Goal: Task Accomplishment & Management: Use online tool/utility

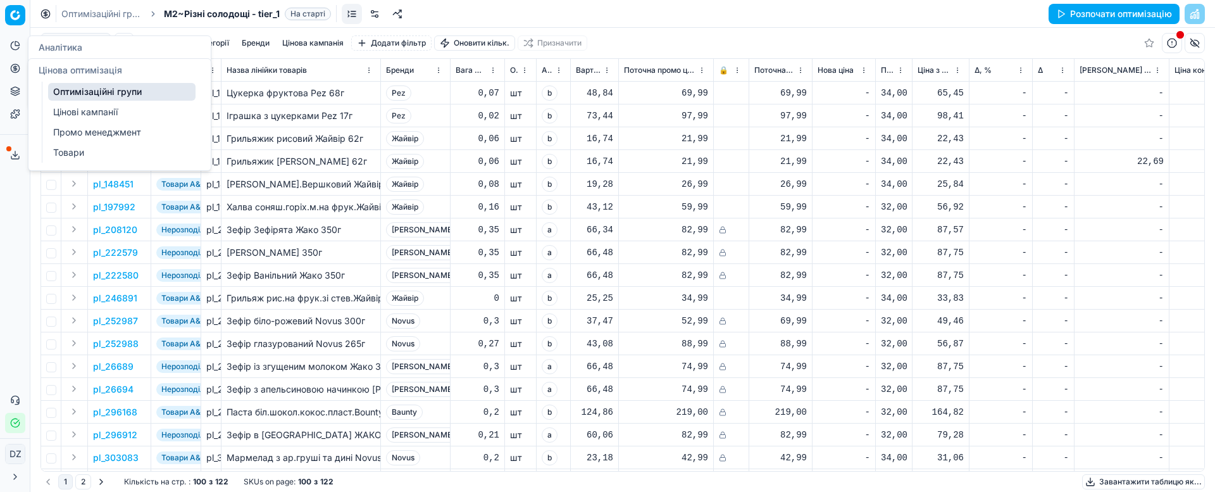
click at [11, 72] on icon at bounding box center [15, 68] width 10 height 10
click at [76, 88] on link "Оптимізаційні групи" at bounding box center [121, 92] width 147 height 18
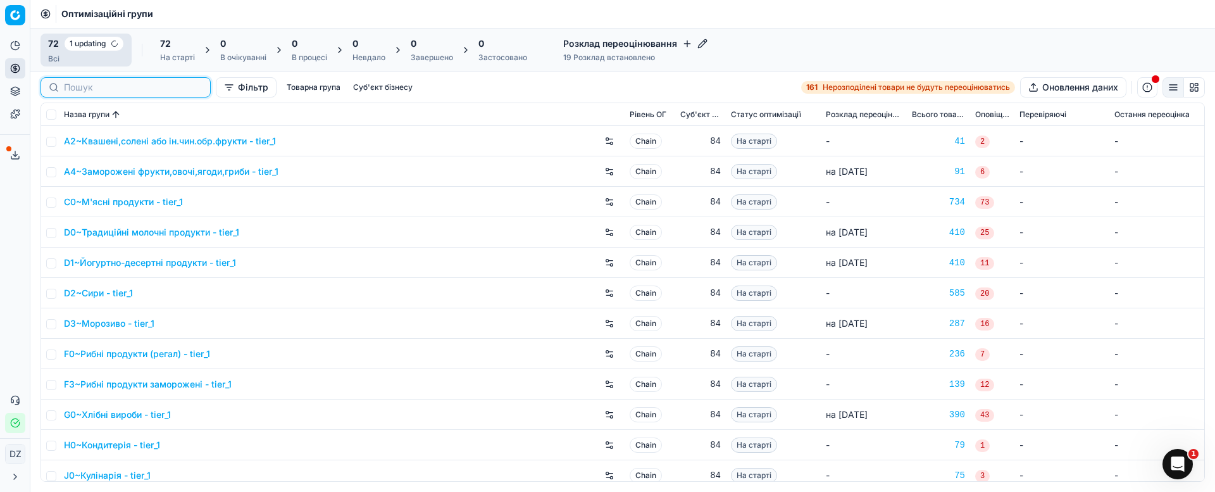
click at [94, 88] on input at bounding box center [133, 87] width 139 height 13
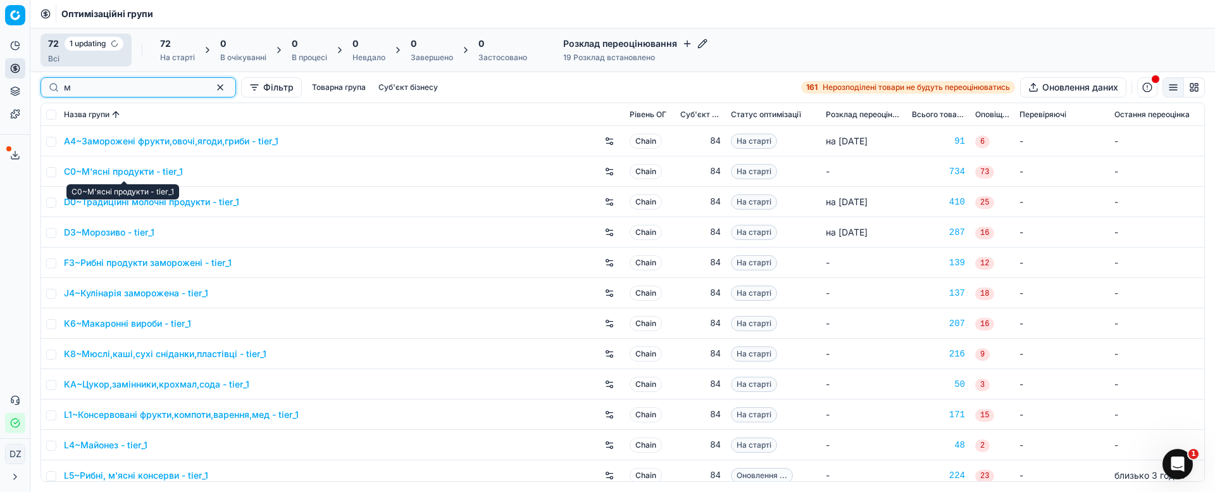
type input "м"
click at [132, 169] on link "C0~М'ясні продукти - tier_1" at bounding box center [123, 171] width 119 height 13
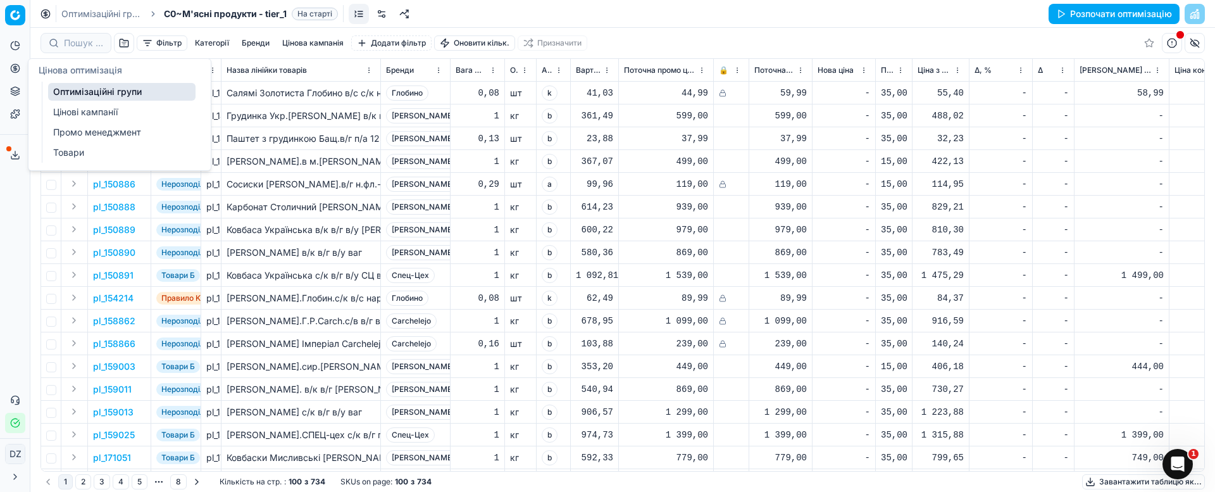
click at [10, 68] on icon at bounding box center [15, 68] width 10 height 10
click at [87, 91] on link "Оптимізаційні групи" at bounding box center [121, 92] width 147 height 18
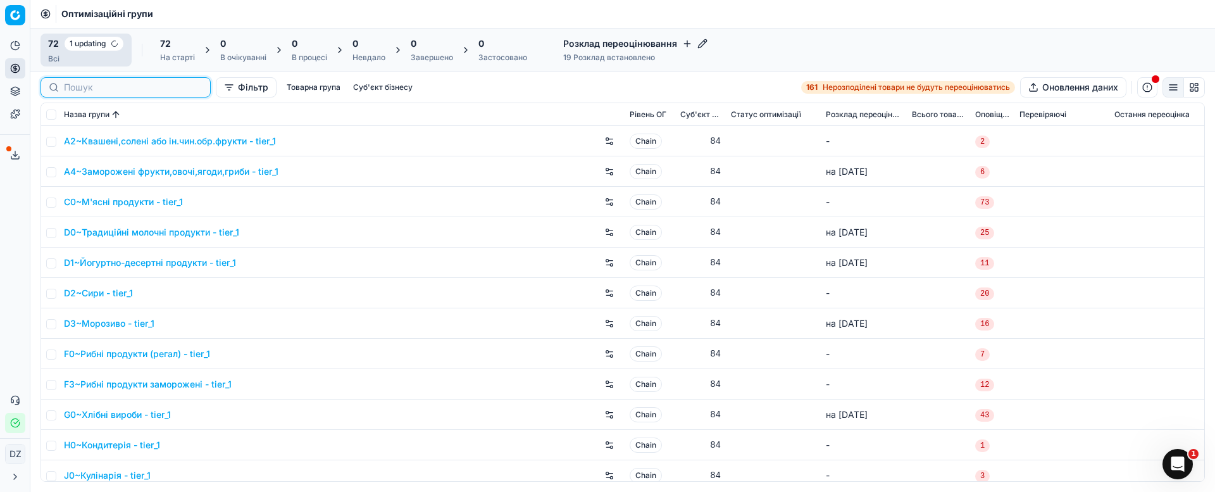
click at [81, 85] on input at bounding box center [133, 87] width 139 height 13
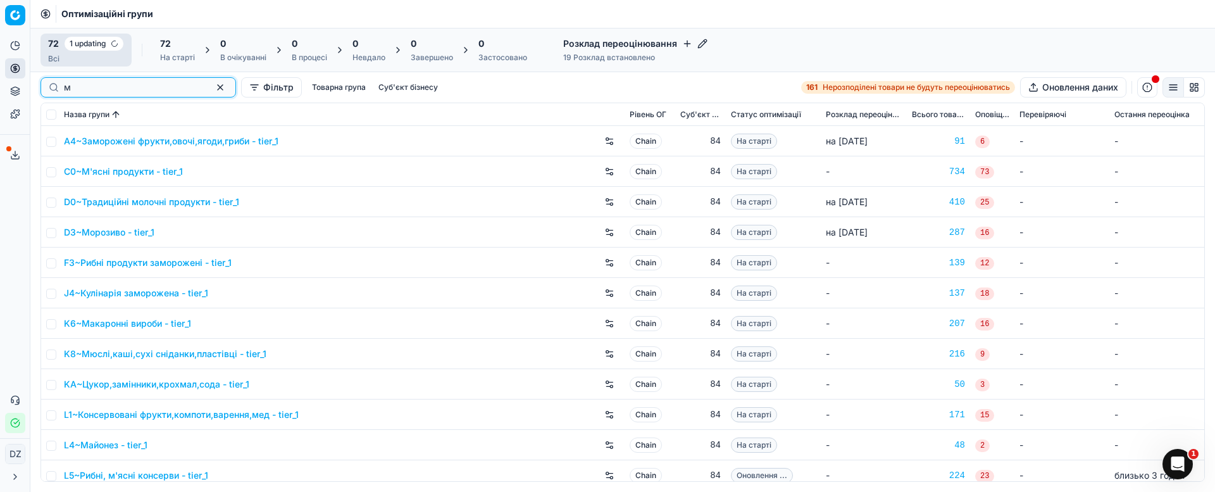
type input "м"
click at [144, 170] on link "C0~М'ясні продукти - tier_1" at bounding box center [123, 171] width 119 height 13
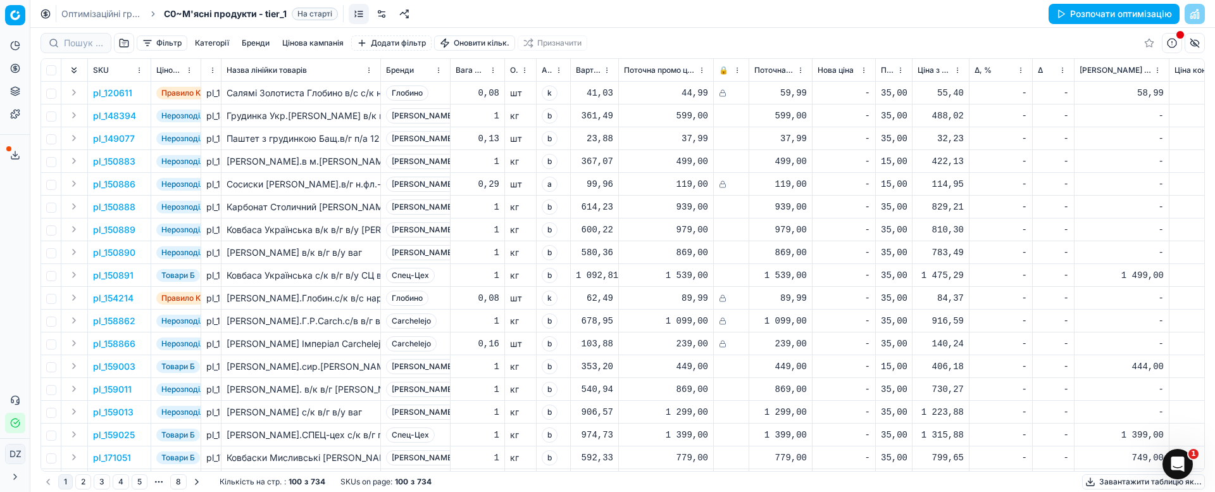
click at [1096, 18] on button "Розпочати оптимізацію" at bounding box center [1114, 14] width 131 height 20
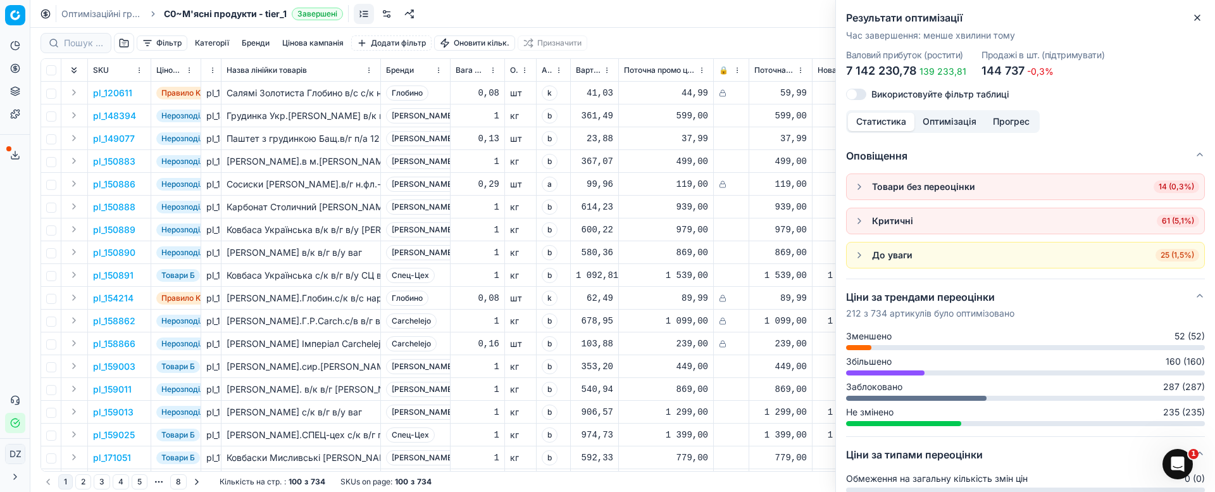
click at [1197, 16] on icon "button" at bounding box center [1197, 18] width 10 height 10
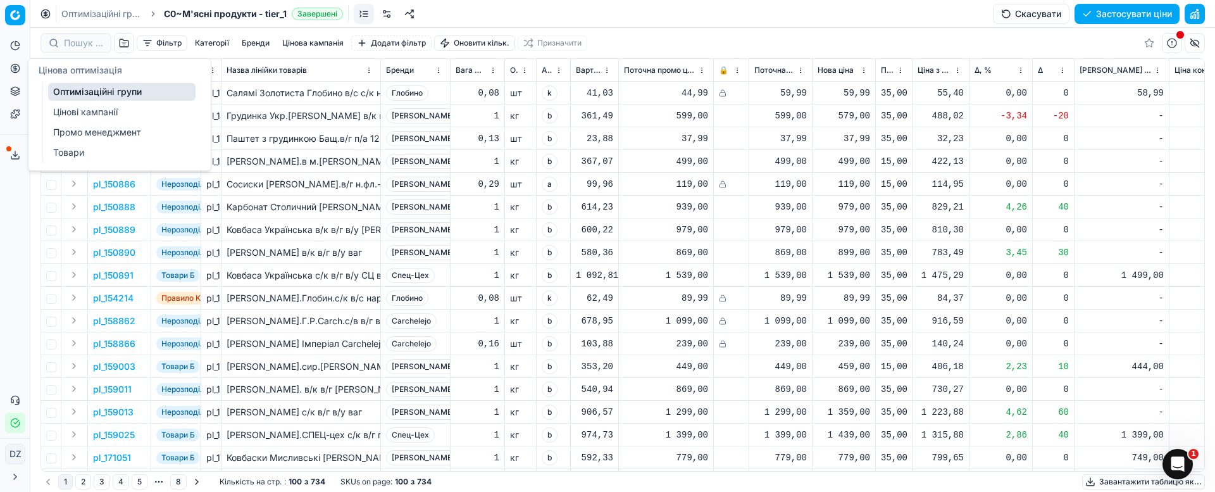
click at [16, 69] on icon at bounding box center [14, 67] width 3 height 3
click at [118, 87] on link "Оптимізаційні групи" at bounding box center [121, 92] width 147 height 18
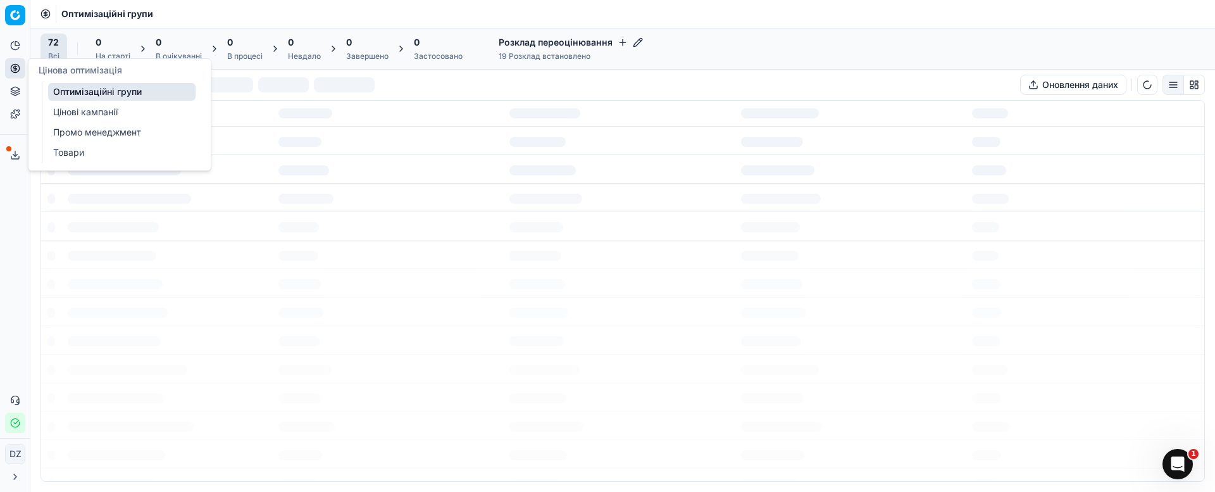
click at [15, 156] on line at bounding box center [15, 153] width 0 height 5
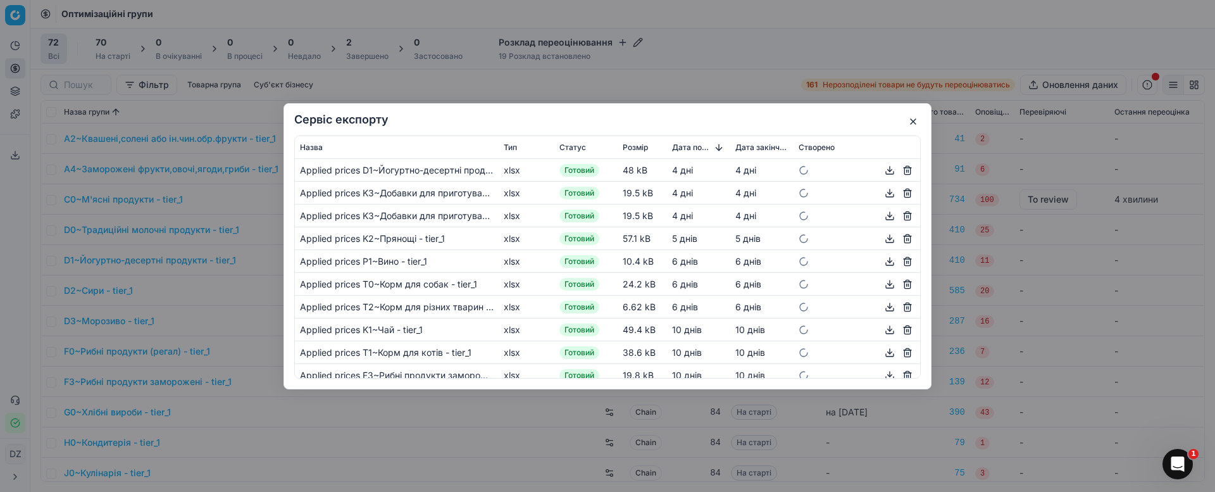
click at [911, 123] on button "button" at bounding box center [913, 121] width 15 height 15
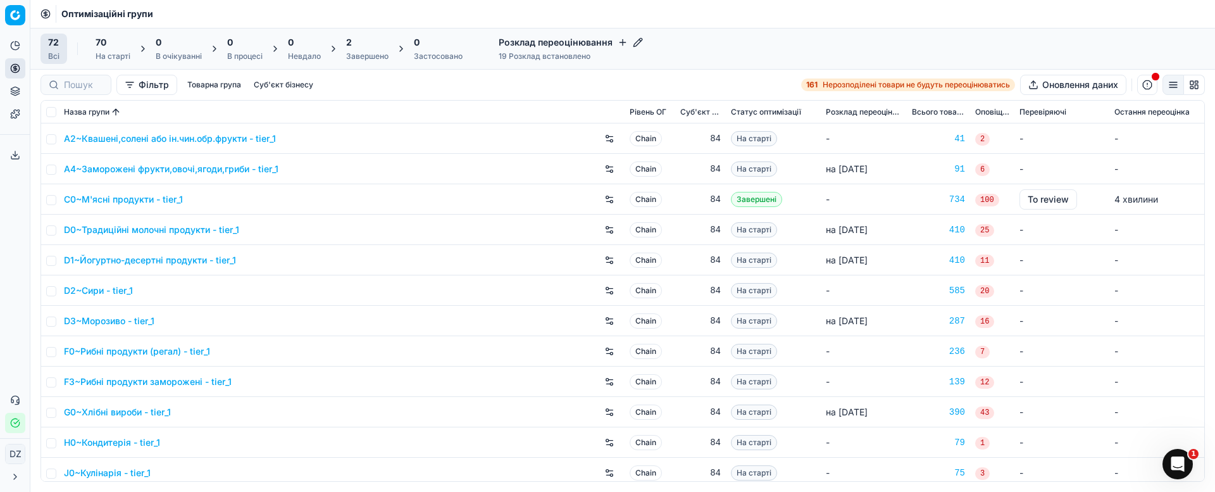
click at [358, 58] on div "Завершено" at bounding box center [367, 56] width 42 height 10
